Goal: Task Accomplishment & Management: Manage account settings

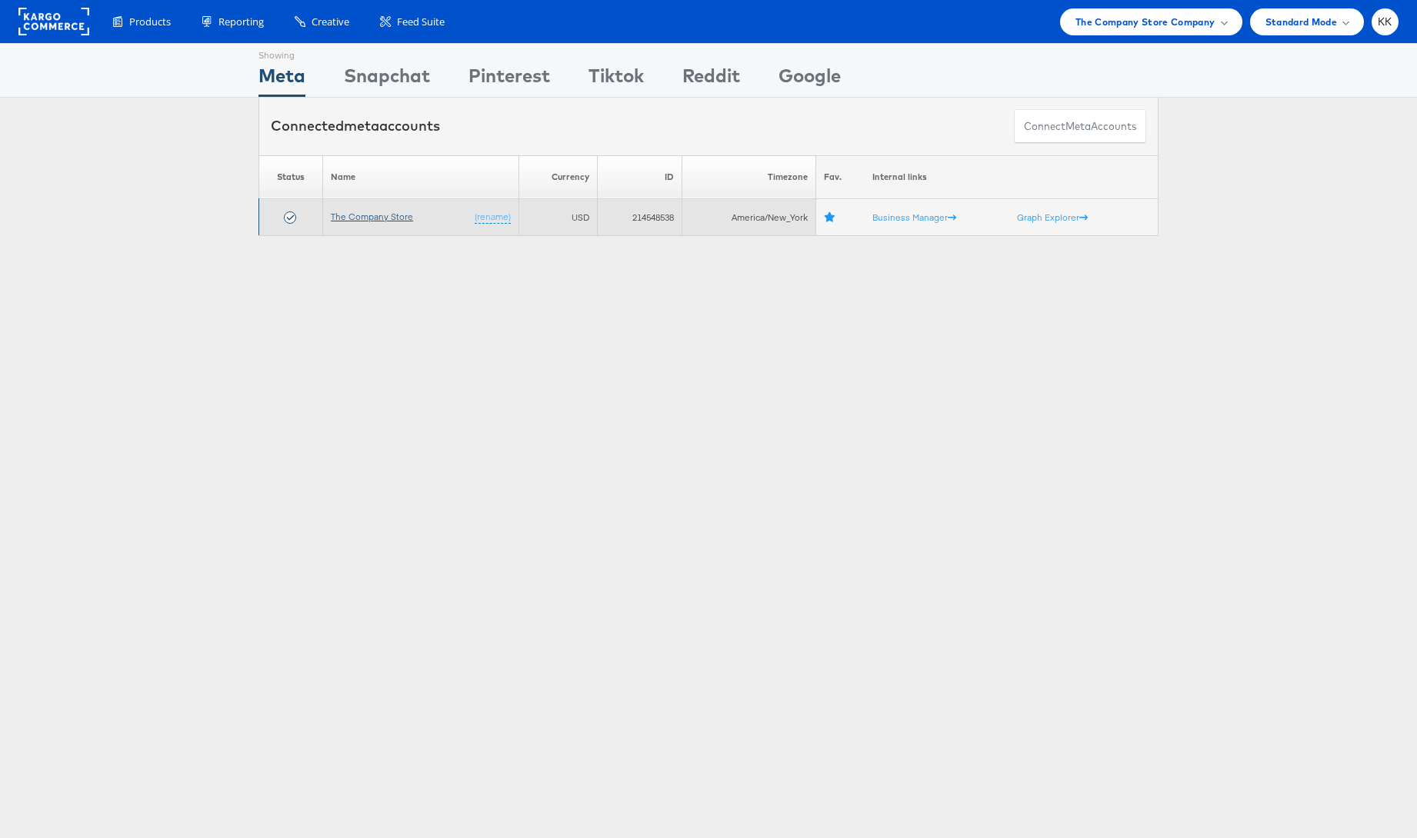
click at [363, 218] on link "The Company Store" at bounding box center [372, 217] width 82 height 12
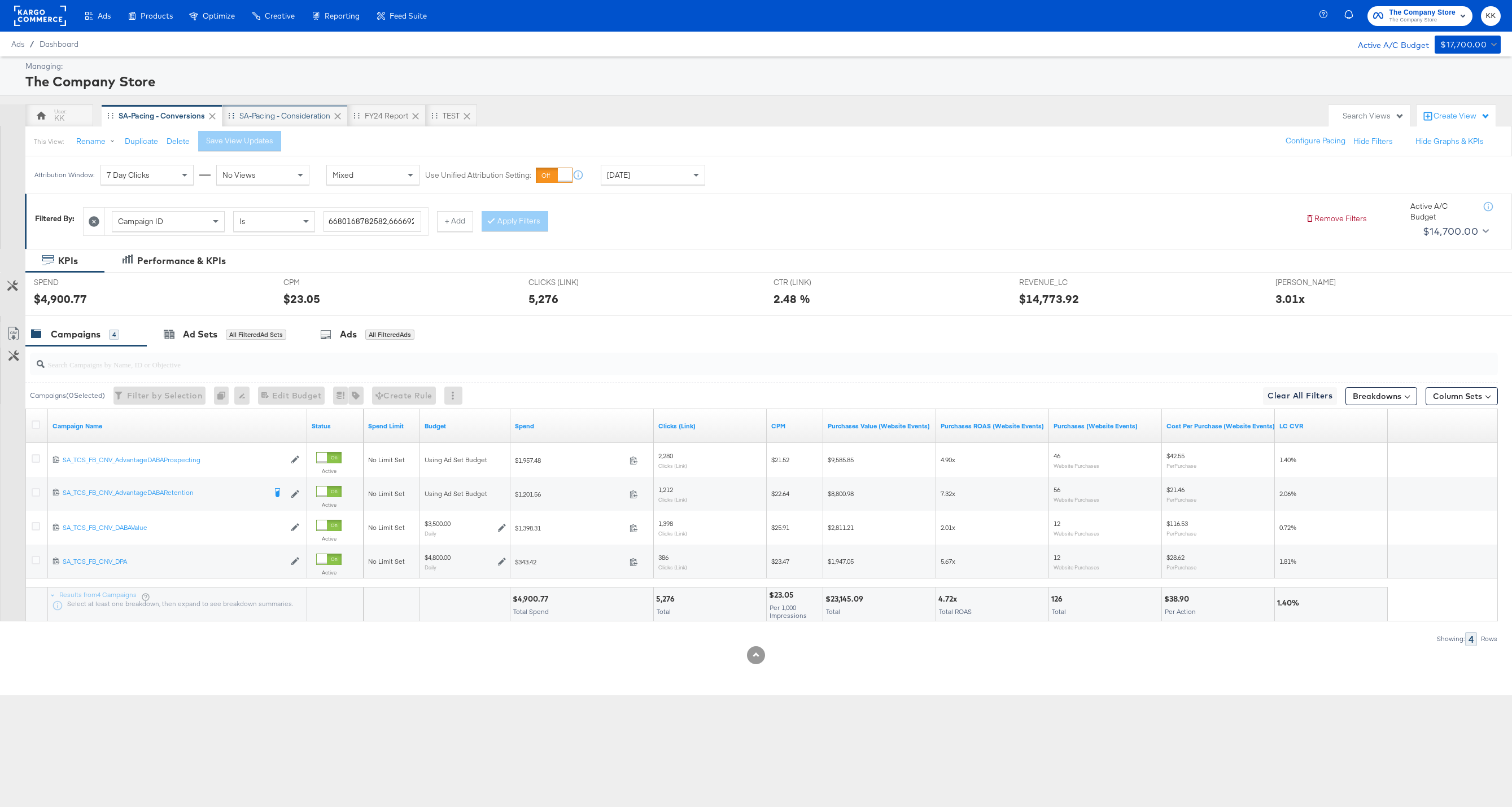
click at [298, 120] on div "SA-Pacing - Consideration" at bounding box center [285, 116] width 91 height 11
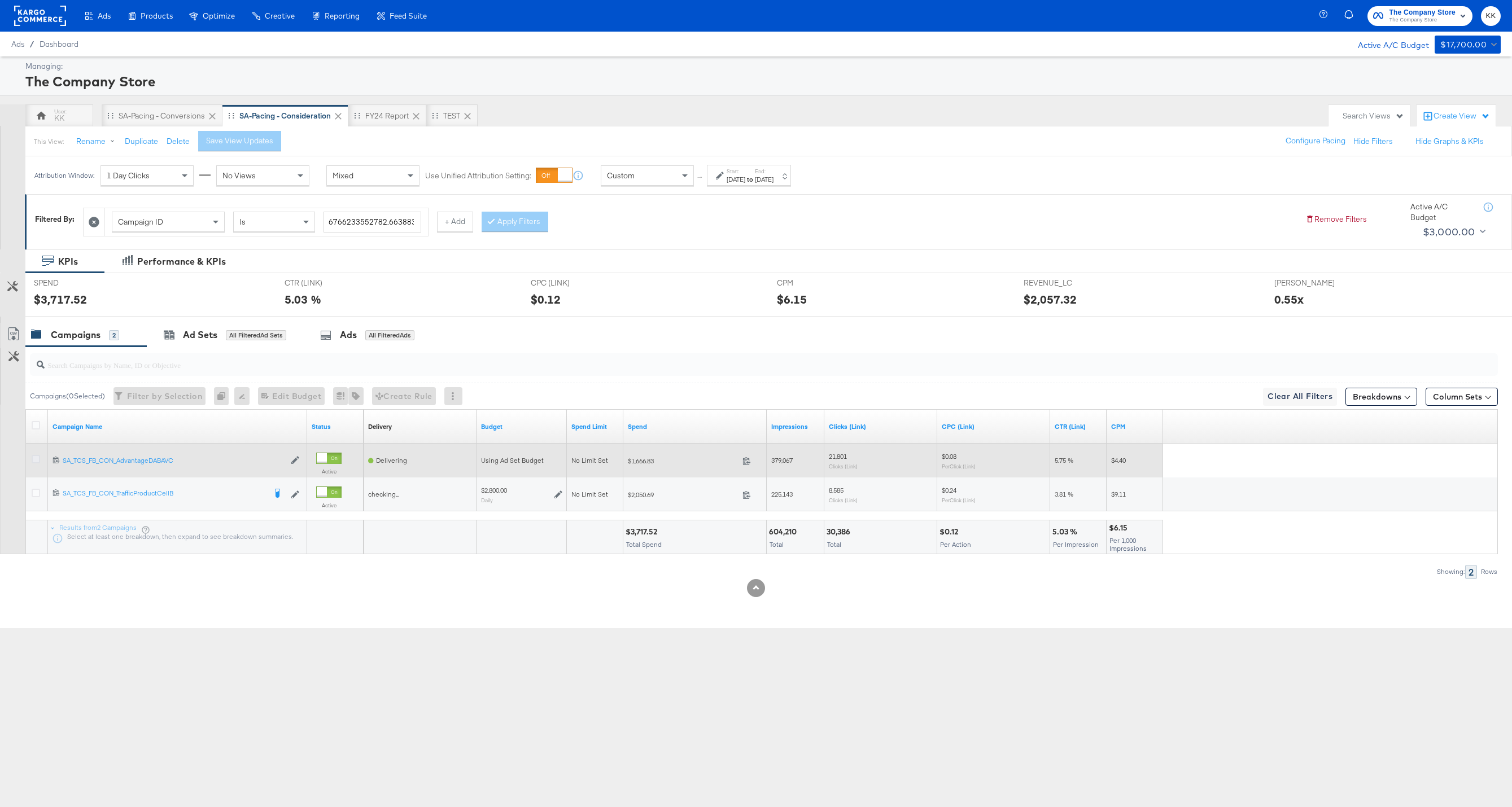
click at [35, 459] on icon at bounding box center [36, 459] width 9 height 9
click at [0, 0] on input "checkbox" at bounding box center [0, 0] width 0 height 0
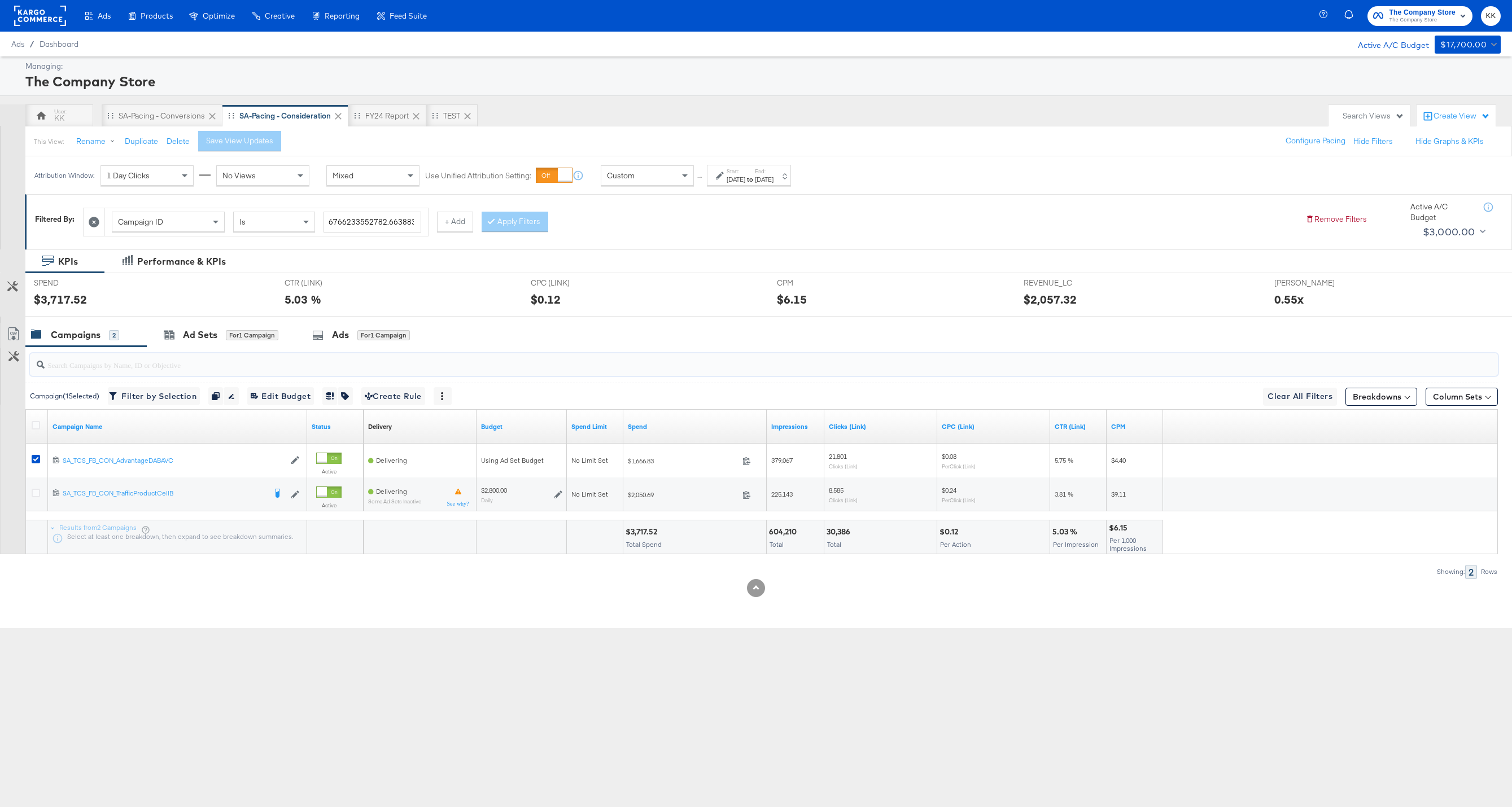
click at [165, 356] on input "search" at bounding box center [702, 360] width 1315 height 22
click at [175, 340] on div "Ad Sets for 1 Campaign" at bounding box center [221, 335] width 115 height 13
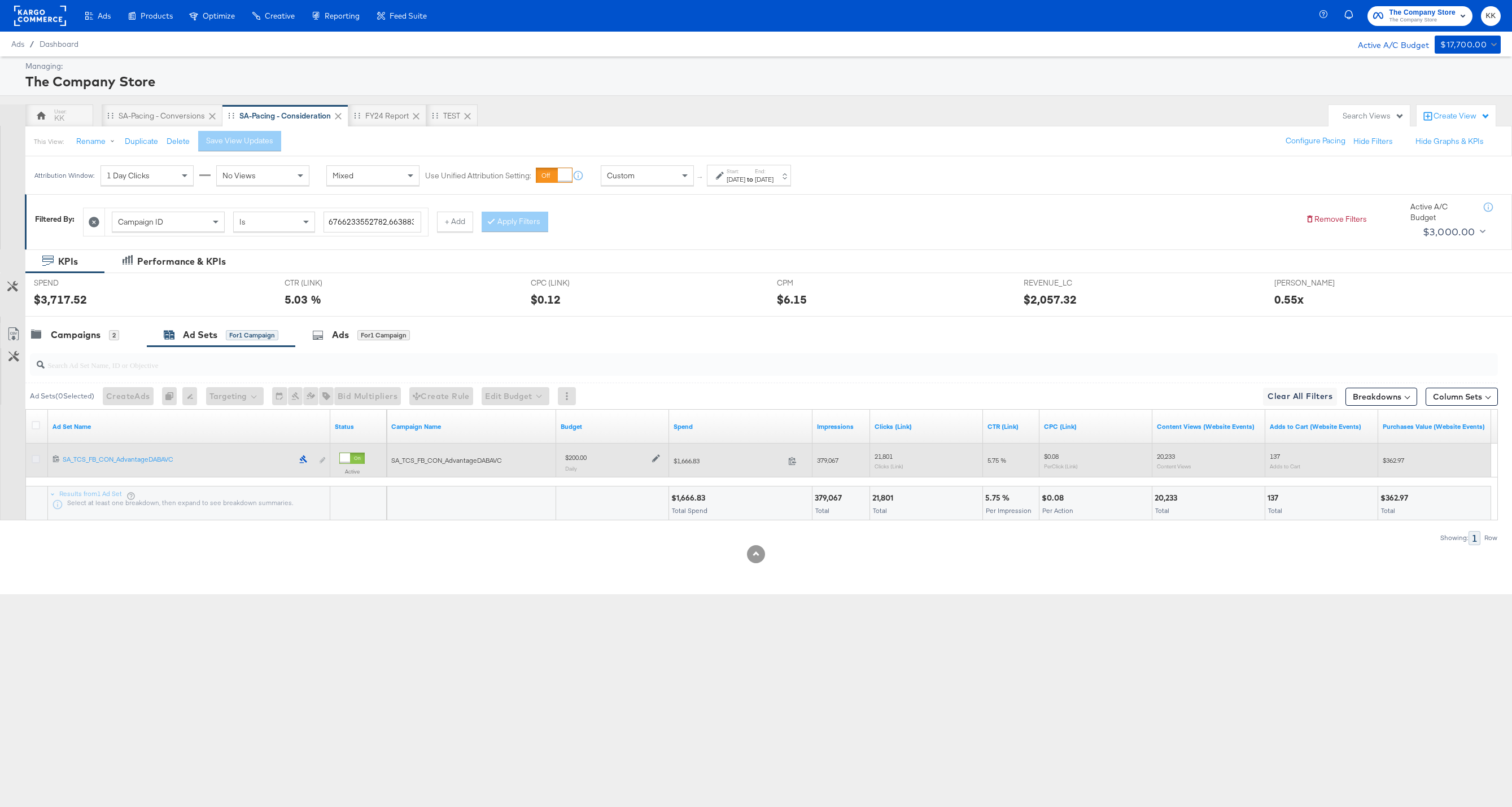
click at [34, 457] on icon at bounding box center [36, 459] width 9 height 9
click at [0, 0] on input "checkbox" at bounding box center [0, 0] width 0 height 0
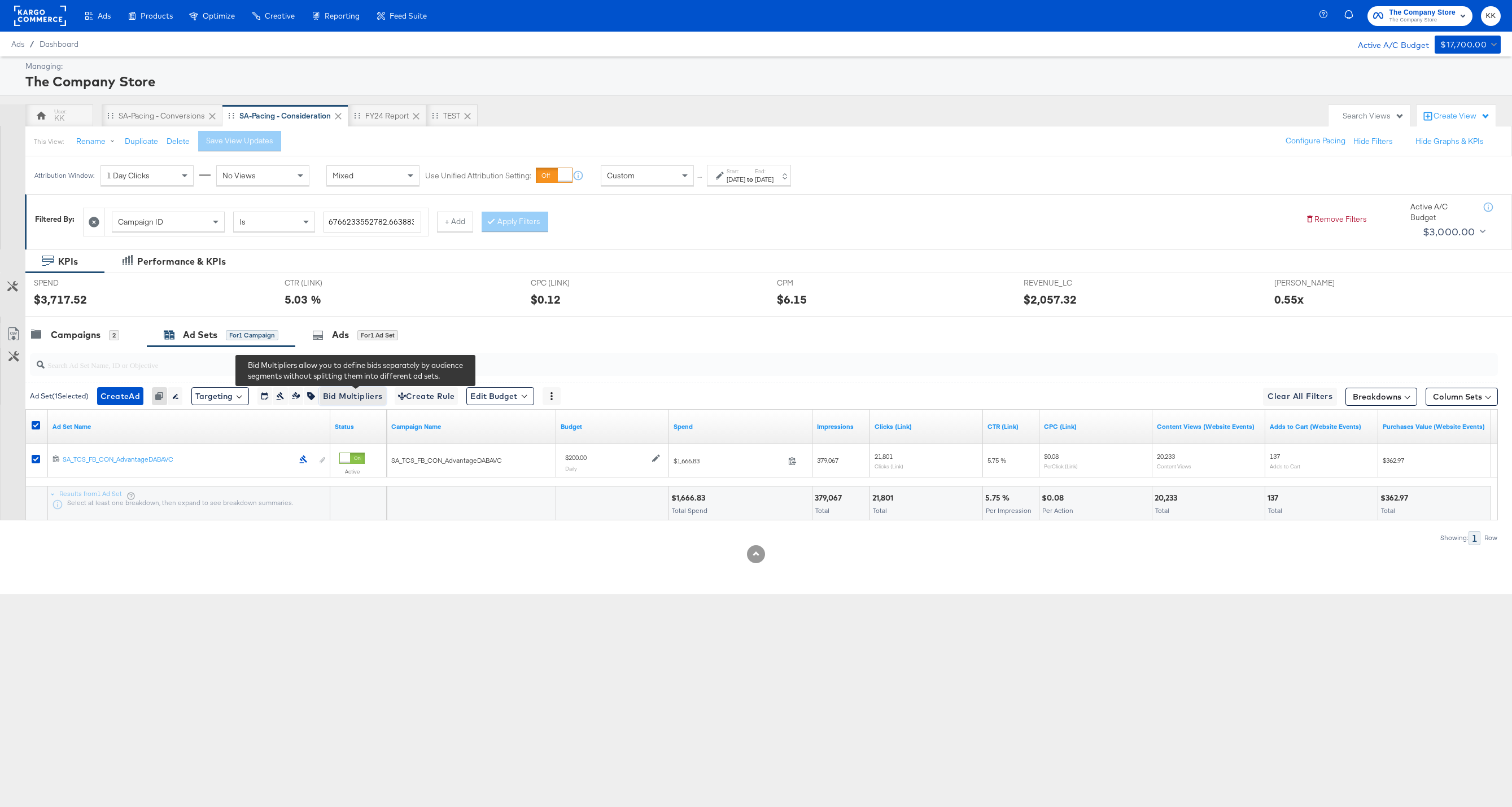
click at [341, 397] on span "Bid Multipliers" at bounding box center [353, 396] width 60 height 14
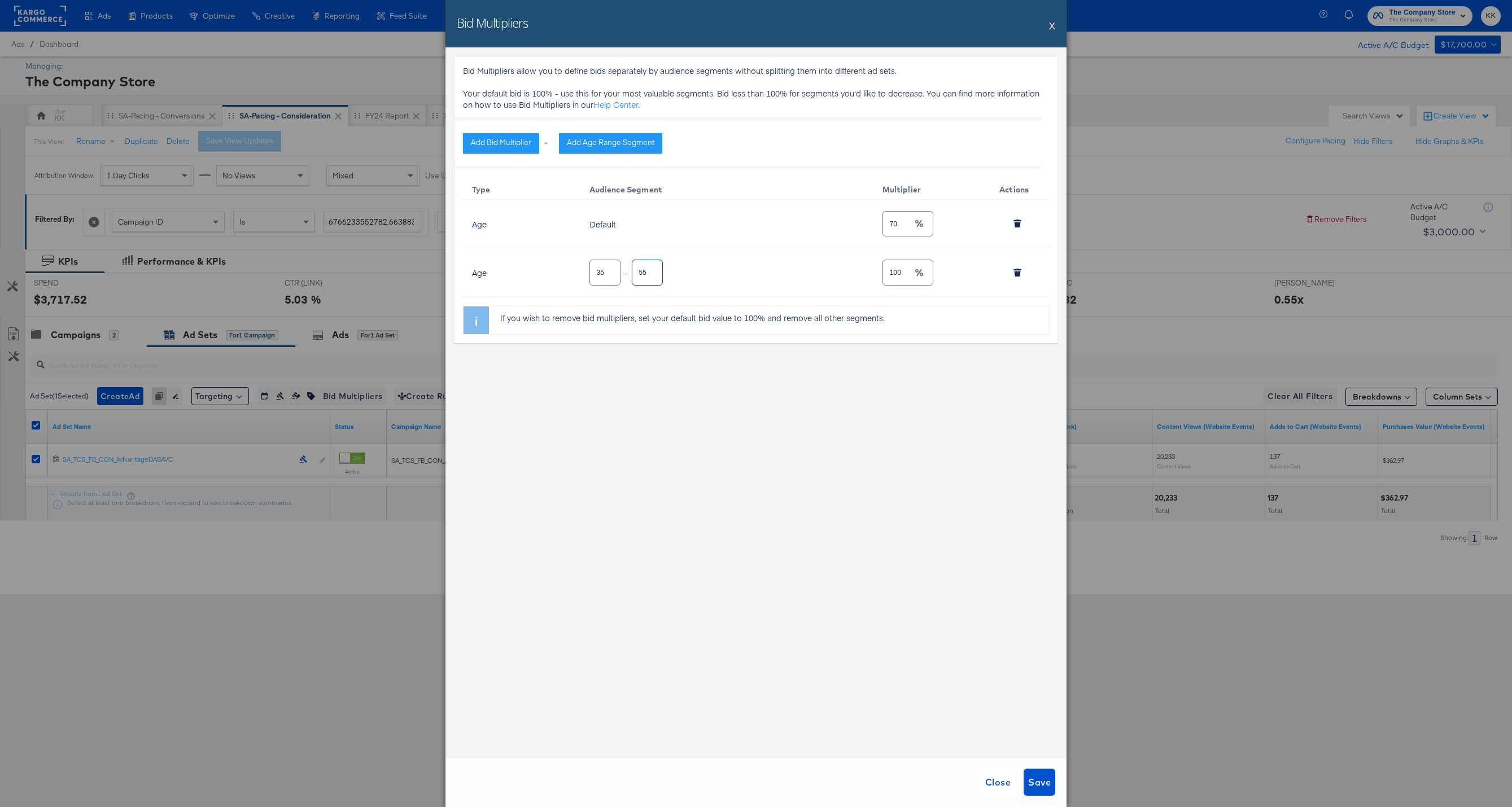
click at [641, 274] on input "55" at bounding box center [647, 267] width 30 height 24
type input "45"
click at [727, 464] on div "Bid Multipliers allow you to define bids separately by audience segments withou…" at bounding box center [756, 403] width 621 height 710
click at [892, 224] on input "70" at bounding box center [898, 219] width 29 height 24
click at [807, 470] on div "Bid Multipliers allow you to define bids separately by audience segments withou…" at bounding box center [756, 403] width 621 height 710
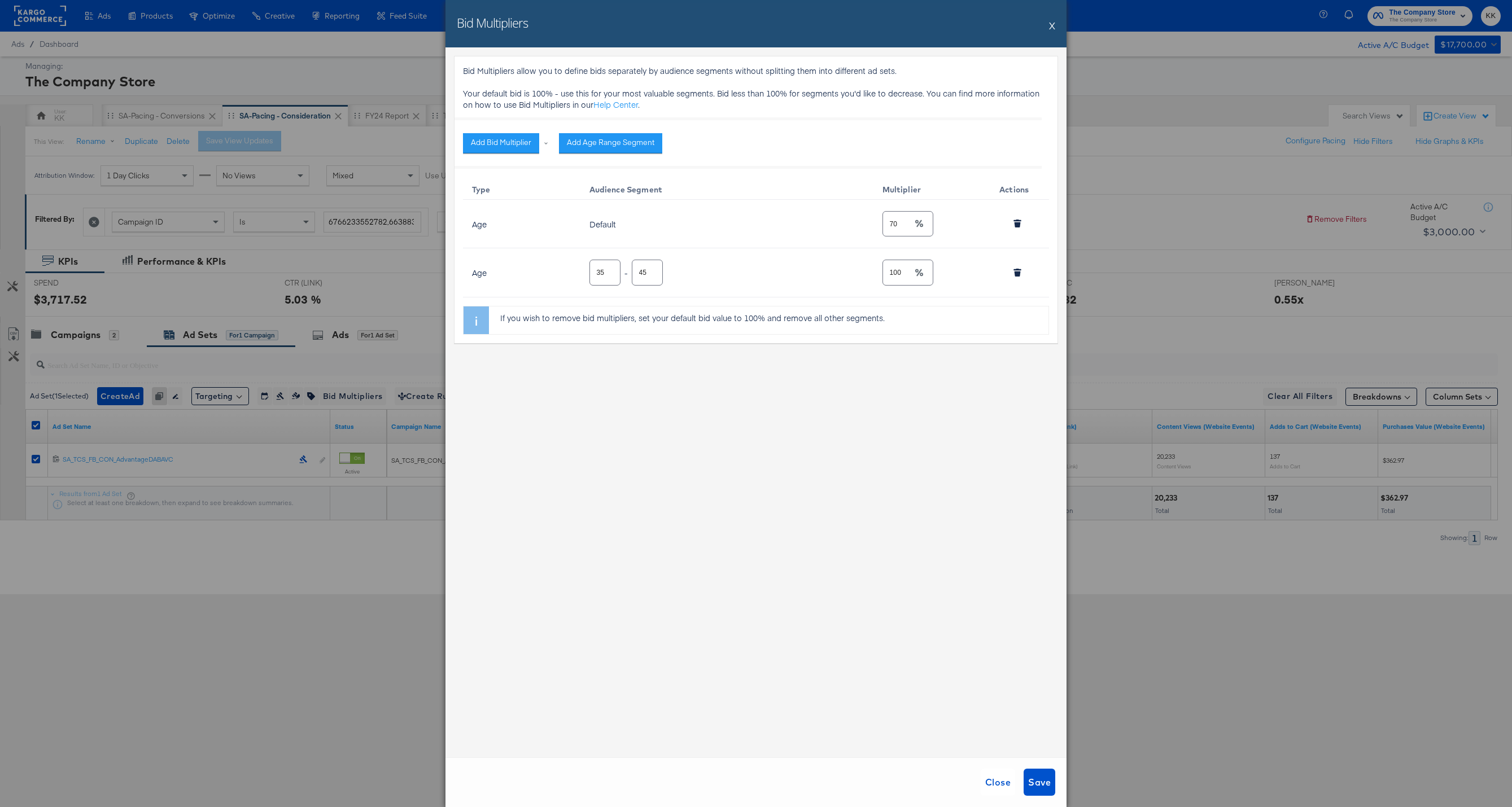
click at [892, 225] on input "70" at bounding box center [898, 219] width 29 height 24
click at [1050, 22] on button "X" at bounding box center [1052, 25] width 6 height 23
